Goal: Information Seeking & Learning: Check status

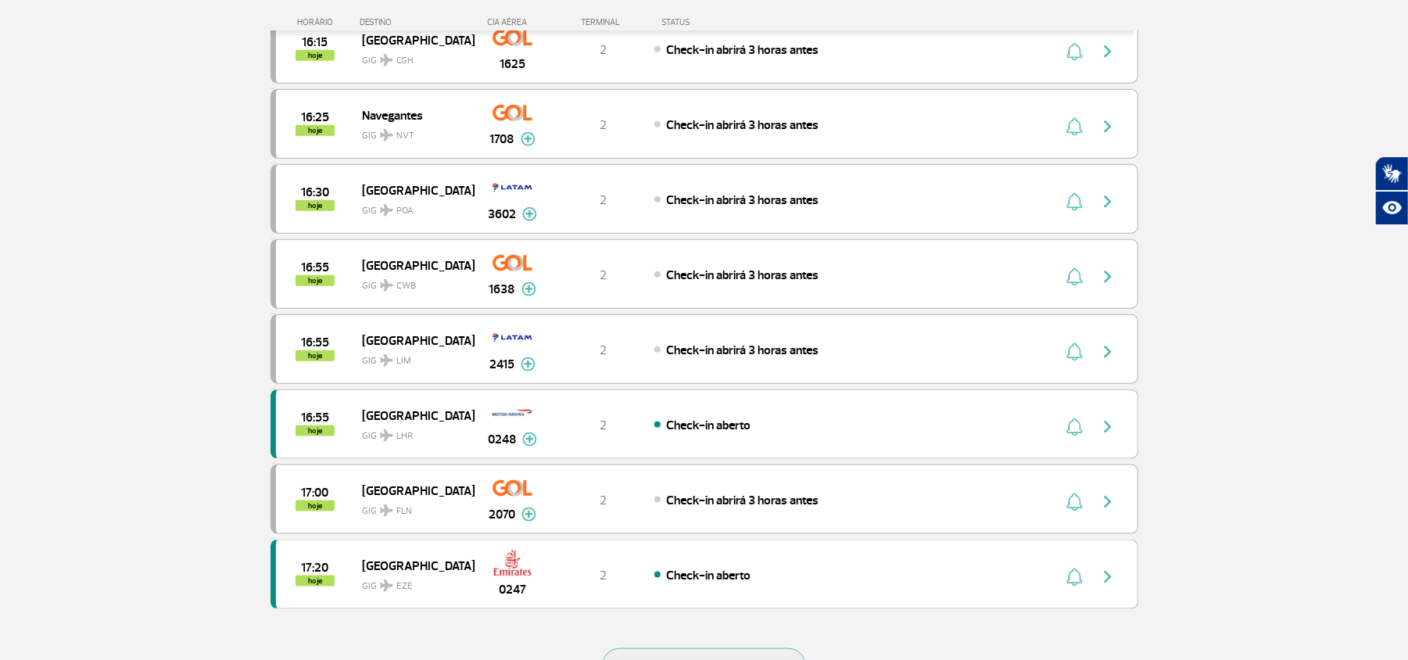
scroll to position [1355, 0]
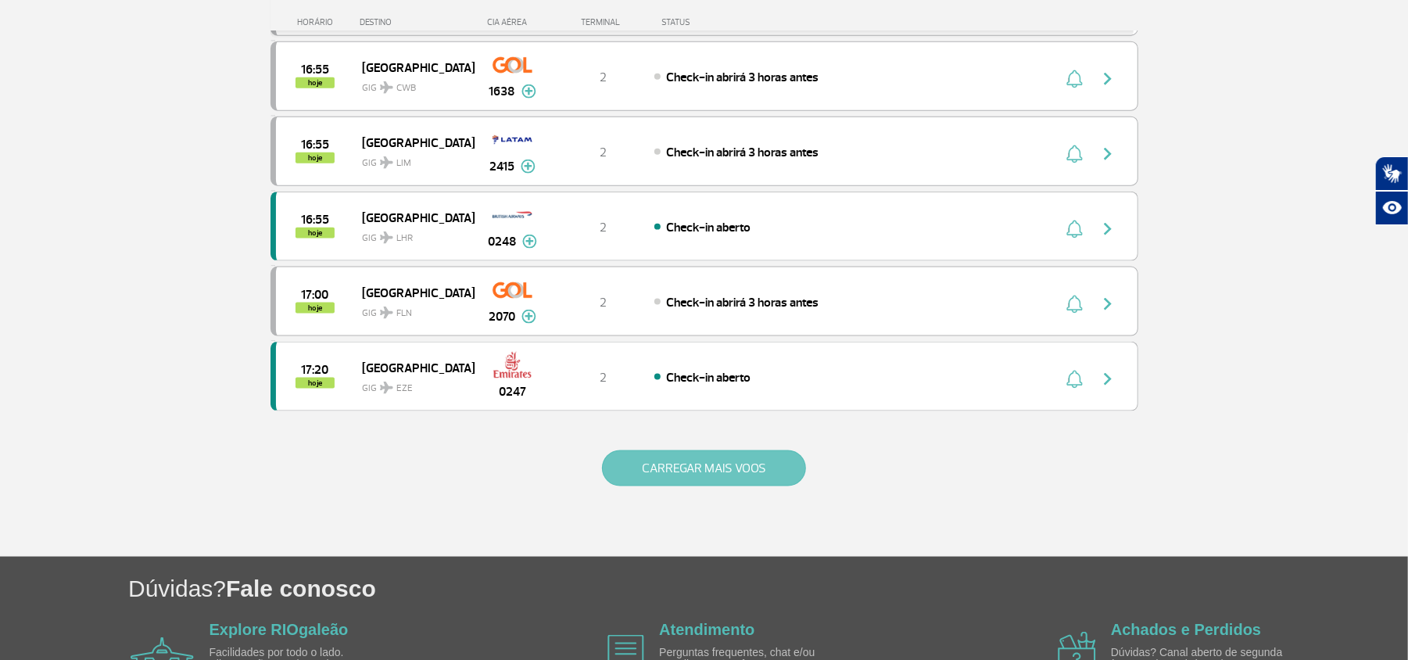
click at [680, 486] on button "CARREGAR MAIS VOOS" at bounding box center [704, 468] width 204 height 36
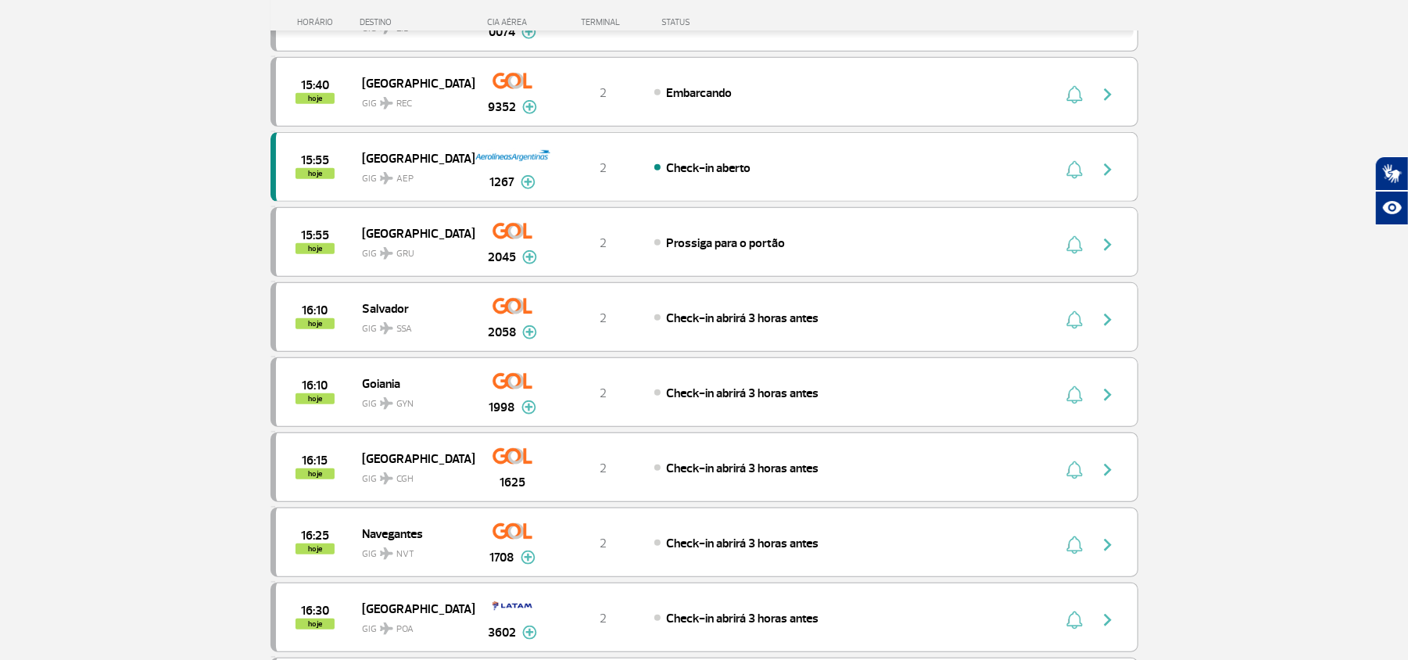
scroll to position [729, 0]
